Goal: Information Seeking & Learning: Learn about a topic

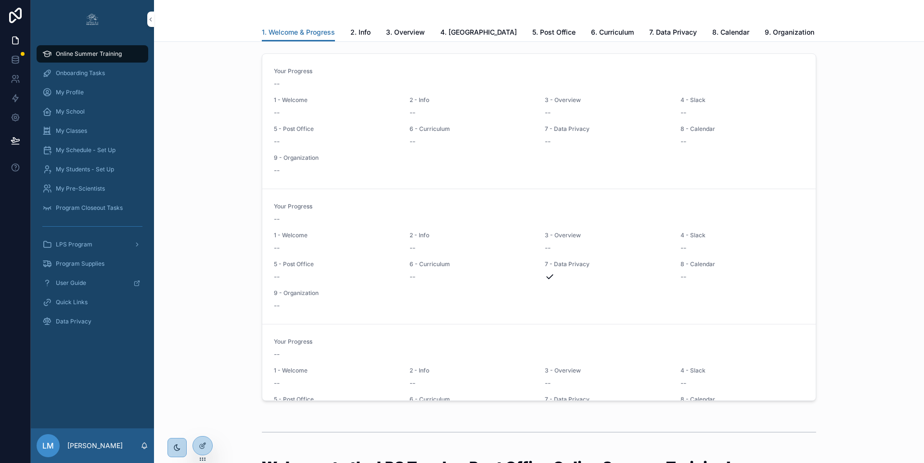
click at [0, 0] on icon at bounding box center [0, 0] width 0 height 0
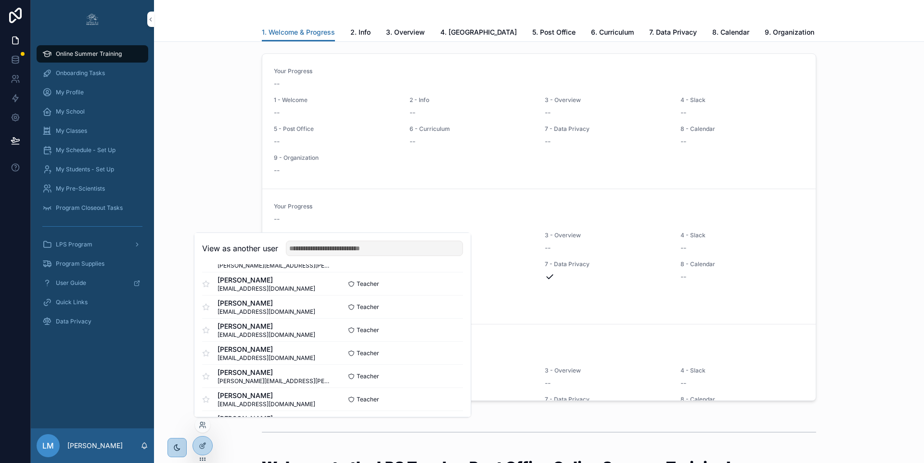
scroll to position [141, 0]
click at [0, 0] on button "Select" at bounding box center [0, 0] width 0 height 0
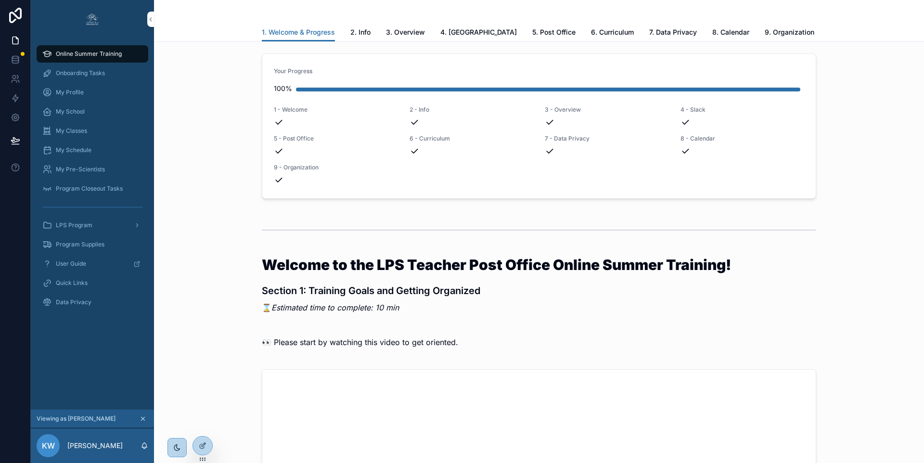
click at [649, 32] on span "7. Data Privacy" at bounding box center [673, 32] width 48 height 10
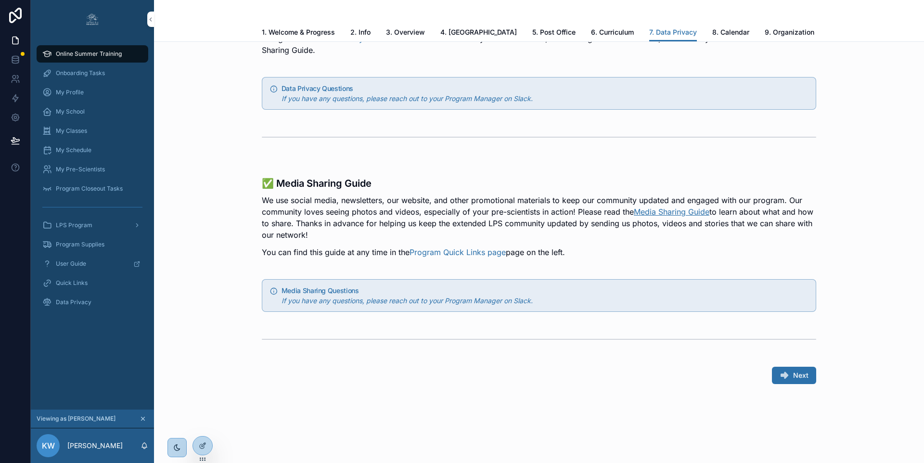
scroll to position [899, 0]
click at [424, 251] on link "Program Quick Links page" at bounding box center [458, 251] width 96 height 10
click at [72, 283] on span "Quick Links" at bounding box center [72, 283] width 32 height 8
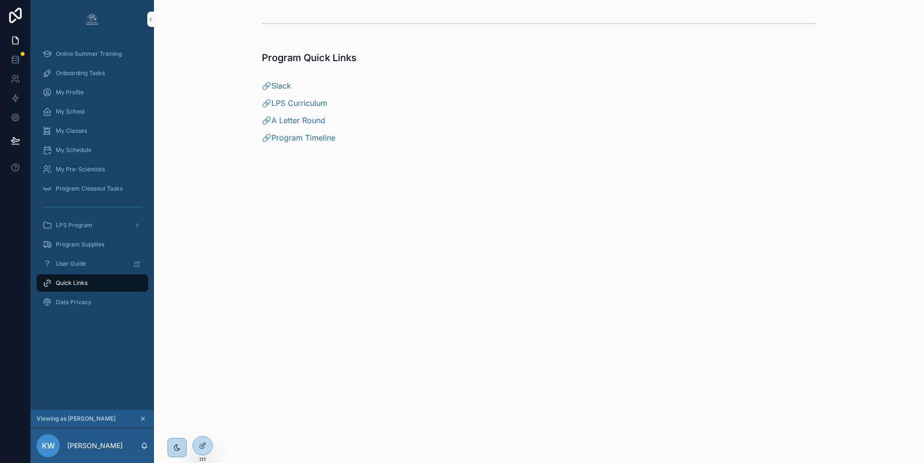
click at [87, 54] on span "Online Summer Training" at bounding box center [89, 54] width 66 height 8
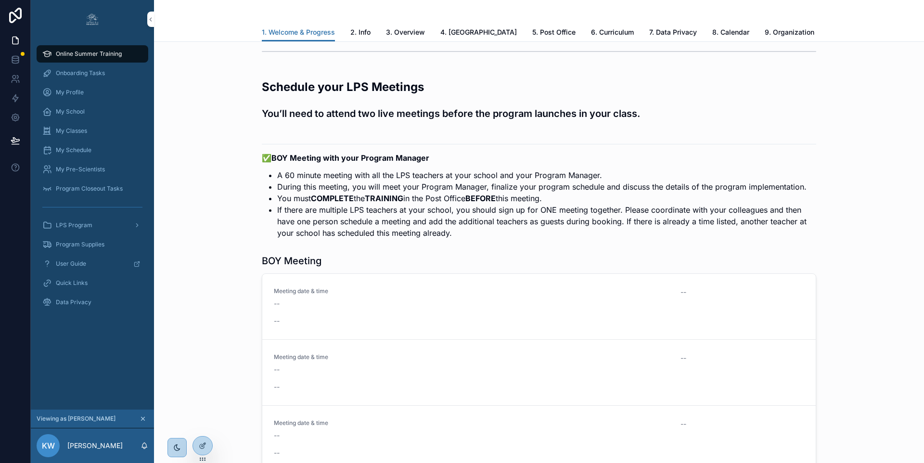
scroll to position [1895, 0]
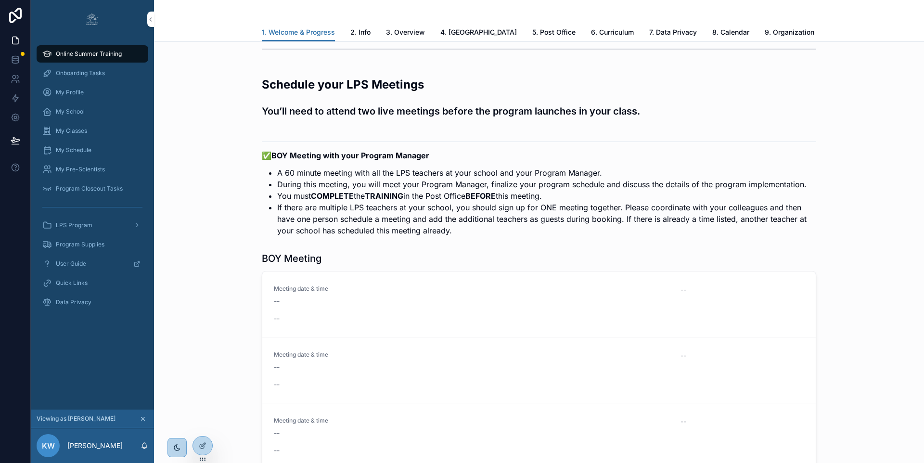
click at [406, 25] on link "3. Overview" at bounding box center [405, 33] width 39 height 19
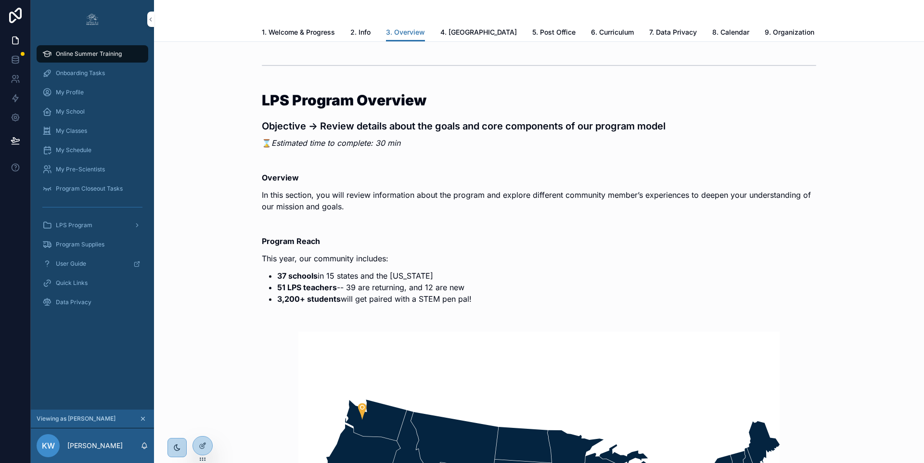
click at [460, 37] on span "4. [GEOGRAPHIC_DATA]" at bounding box center [478, 32] width 77 height 10
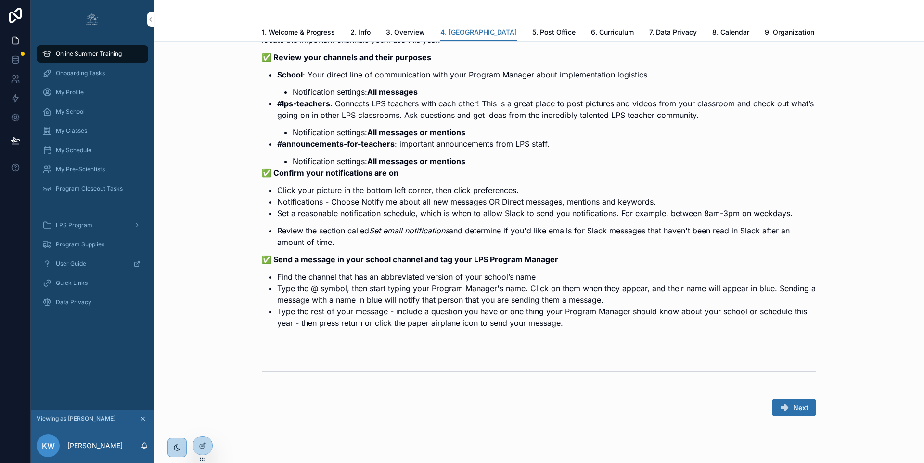
scroll to position [523, 0]
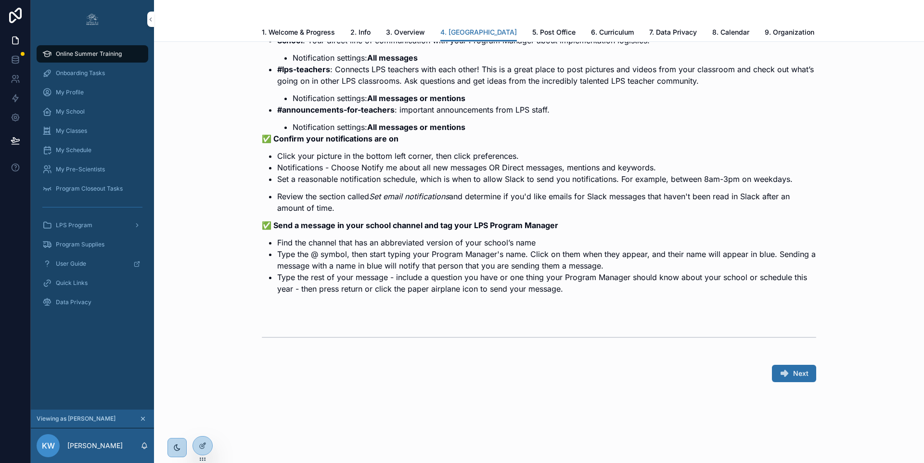
click at [532, 30] on span "5. Post Office" at bounding box center [553, 32] width 43 height 10
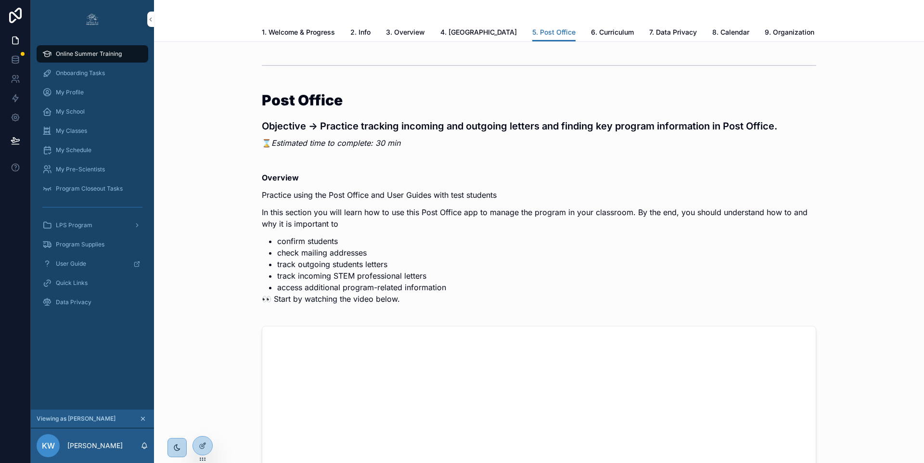
click at [649, 33] on span "7. Data Privacy" at bounding box center [673, 32] width 48 height 10
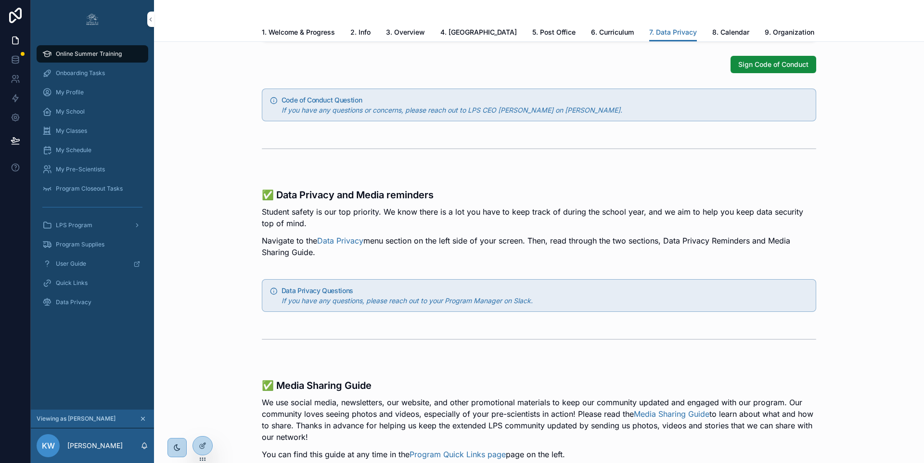
scroll to position [900, 0]
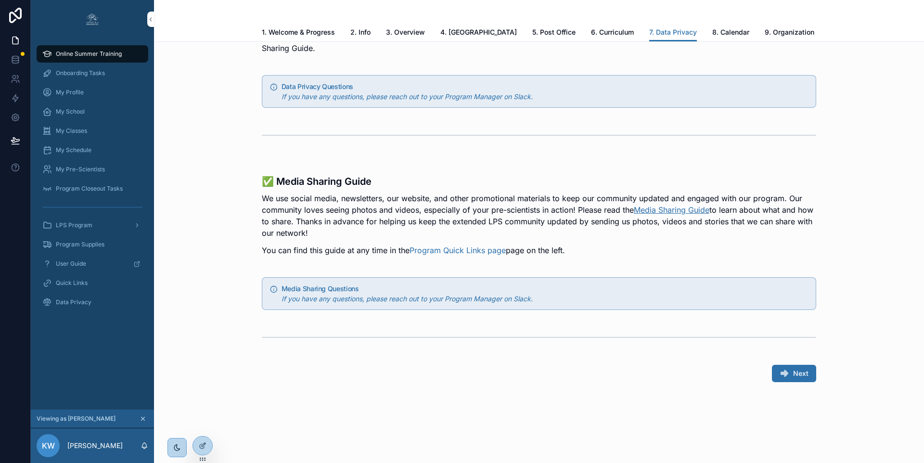
click at [680, 208] on link "Media Sharing Guide" at bounding box center [672, 210] width 76 height 10
click at [63, 283] on span "Quick Links" at bounding box center [72, 283] width 32 height 8
